Goal: Transaction & Acquisition: Purchase product/service

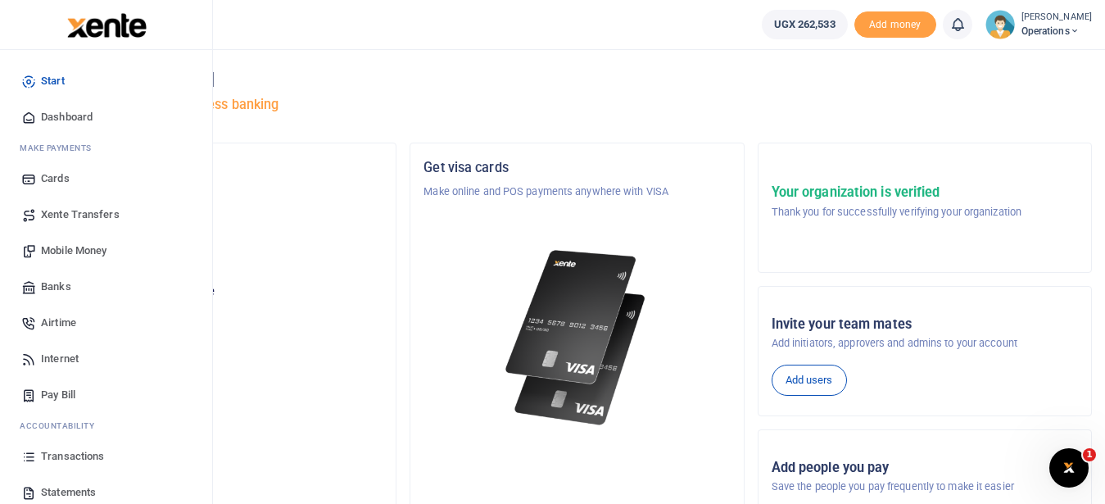
click at [92, 448] on link "Transactions" at bounding box center [106, 456] width 186 height 36
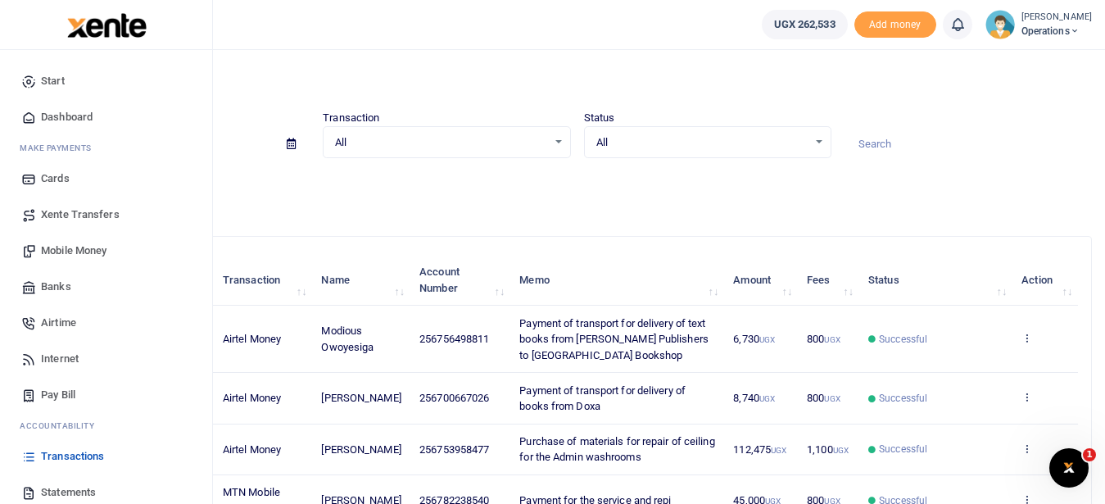
click at [98, 248] on span "Mobile Money" at bounding box center [74, 250] width 66 height 16
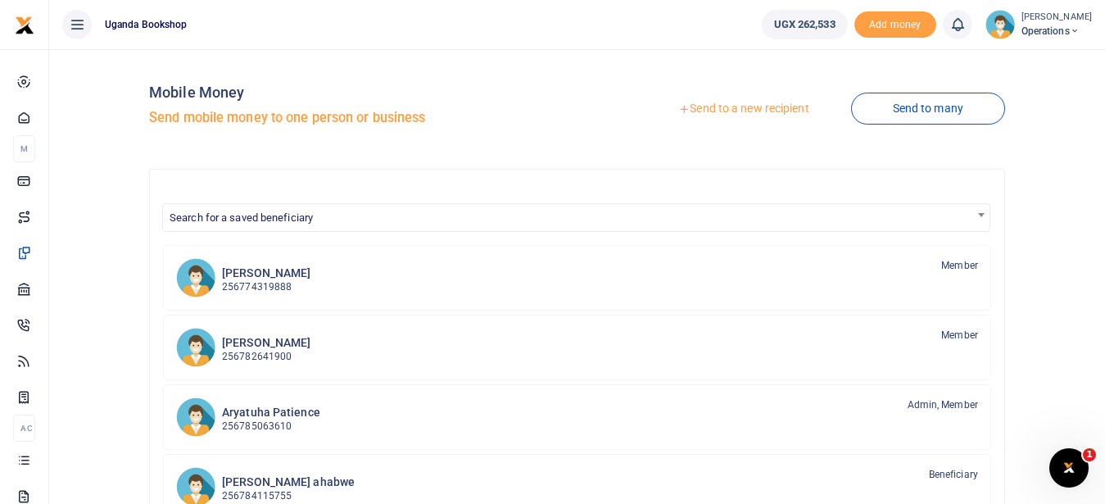
click at [701, 107] on link "Send to a new recipient" at bounding box center [743, 108] width 214 height 29
